Goal: Information Seeking & Learning: Learn about a topic

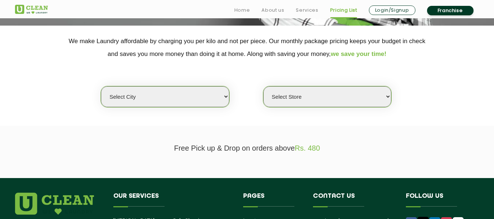
scroll to position [183, 0]
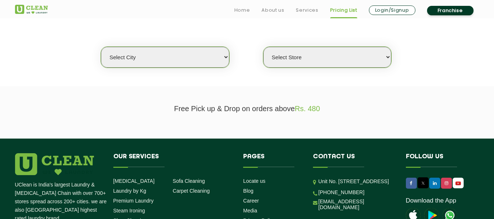
click at [222, 59] on select "Select city [GEOGRAPHIC_DATA] [GEOGRAPHIC_DATA] [GEOGRAPHIC_DATA] [GEOGRAPHIC_D…" at bounding box center [165, 57] width 128 height 21
select select "11"
click at [326, 62] on select "Select Store" at bounding box center [327, 57] width 128 height 21
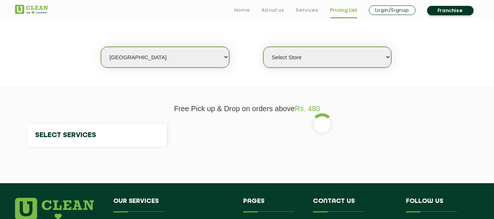
select select "0"
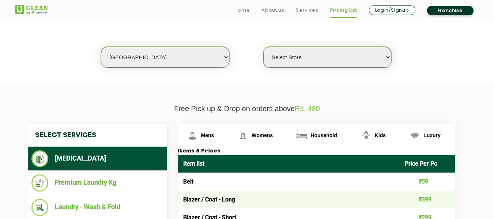
click at [216, 76] on section "We make Laundry affordable by charging you per kilo and not per piece. Our mont…" at bounding box center [247, 36] width 494 height 100
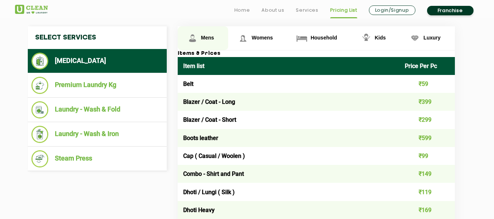
scroll to position [293, 0]
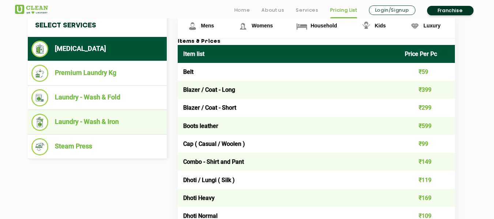
click at [93, 124] on li "Laundry - Wash & Iron" at bounding box center [97, 122] width 132 height 17
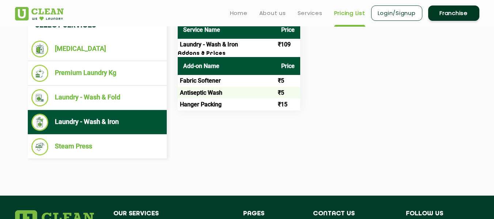
scroll to position [256, 0]
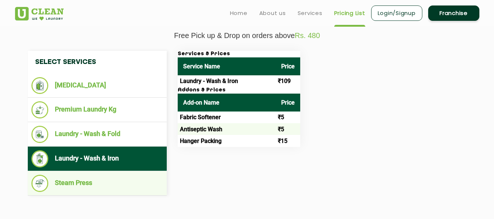
click at [75, 183] on li "Steam Press" at bounding box center [97, 183] width 132 height 17
